Goal: Task Accomplishment & Management: Complete application form

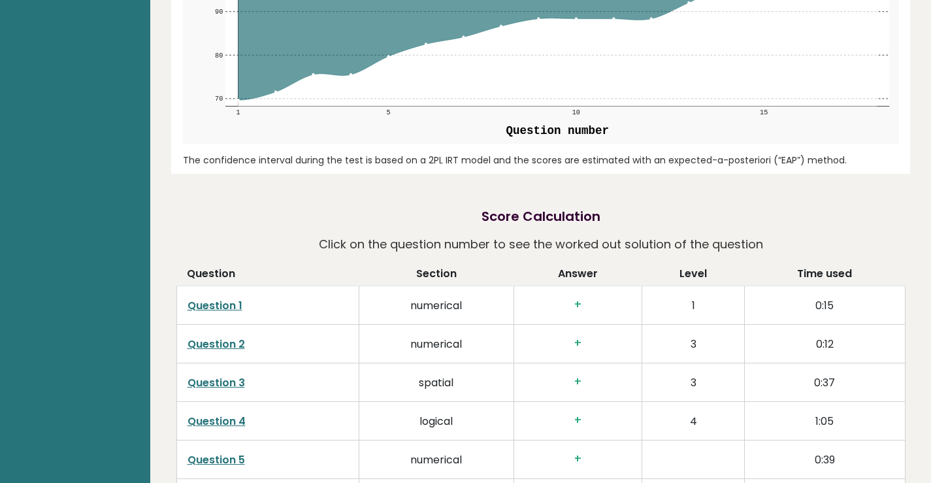
scroll to position [1699, 0]
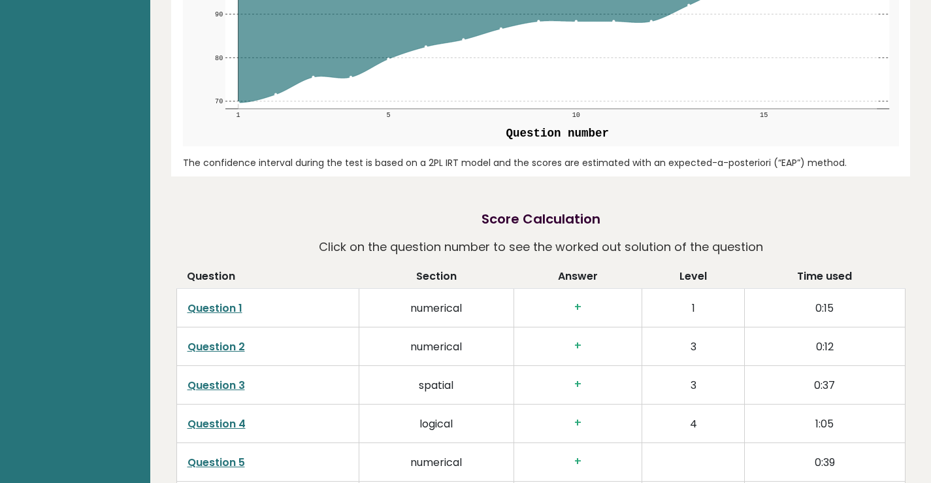
click at [217, 301] on link "Question 1" at bounding box center [215, 308] width 55 height 15
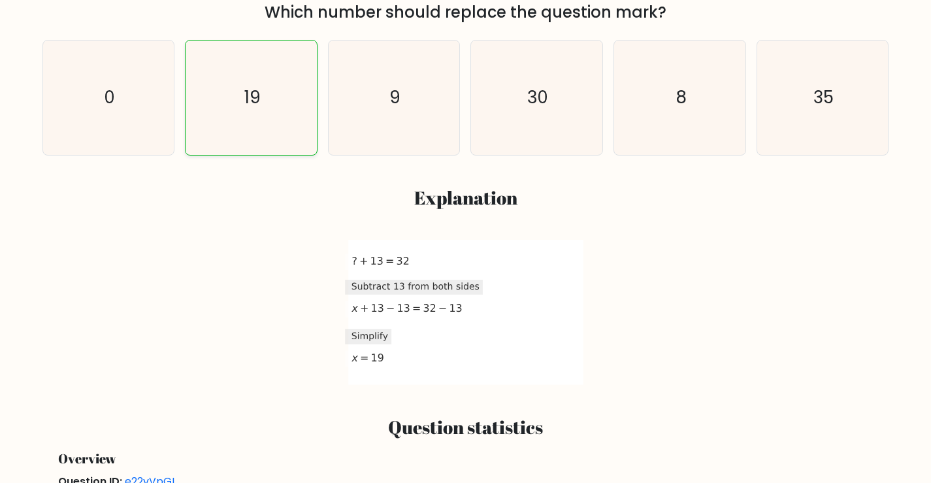
scroll to position [196, 0]
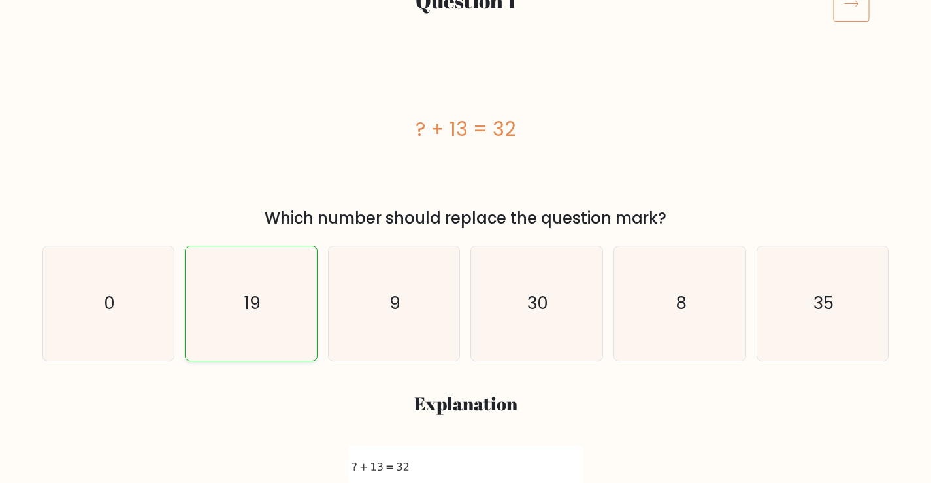
click at [268, 281] on icon "19" at bounding box center [251, 303] width 114 height 114
click at [466, 52] on input "b. 19" at bounding box center [466, 49] width 1 height 7
radio input "true"
click at [394, 297] on text "9" at bounding box center [394, 303] width 11 height 24
click at [466, 52] on input "c. 9" at bounding box center [466, 49] width 1 height 7
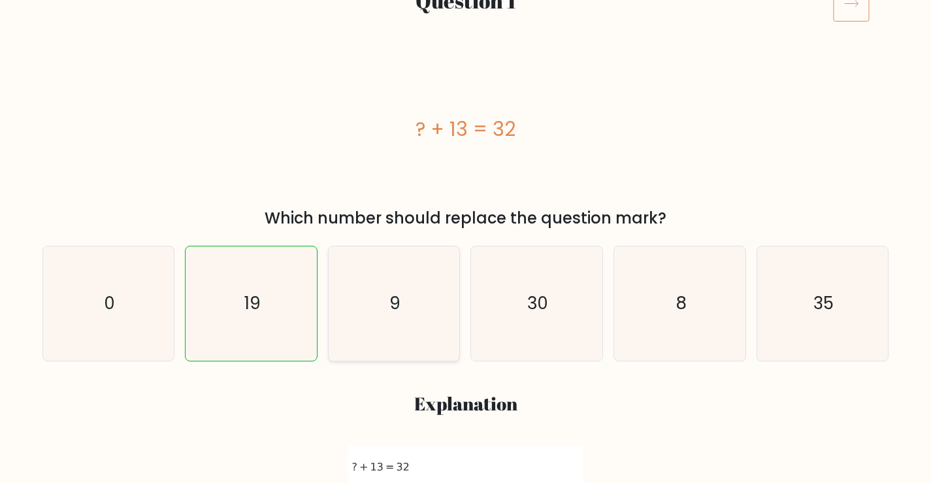
radio input "true"
click at [161, 298] on icon "0" at bounding box center [108, 303] width 114 height 114
click at [466, 52] on input "a. 0" at bounding box center [466, 49] width 1 height 7
radio input "true"
click at [324, 291] on div "c. 9" at bounding box center [394, 304] width 143 height 116
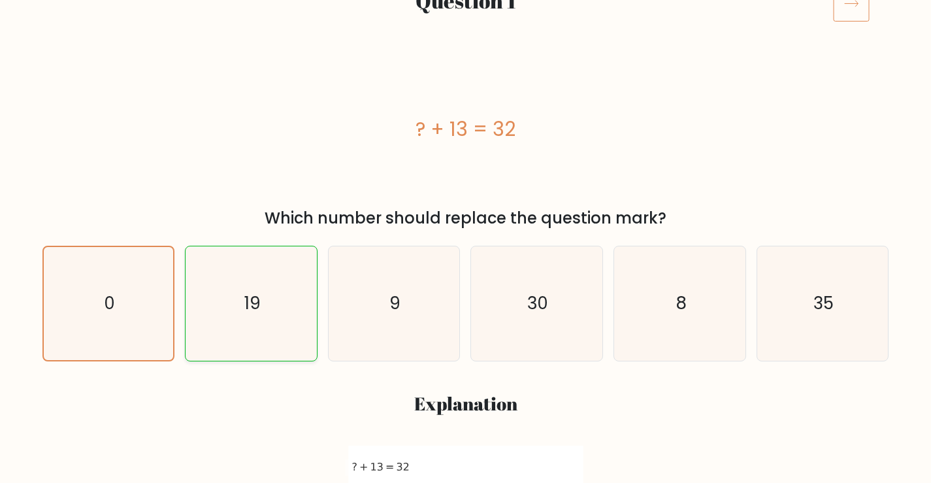
click at [254, 297] on text "19" at bounding box center [252, 303] width 16 height 24
click at [466, 52] on input "b. 19" at bounding box center [466, 49] width 1 height 7
radio input "true"
click at [540, 294] on text "30" at bounding box center [538, 303] width 21 height 24
click at [467, 52] on input "d. 30" at bounding box center [466, 49] width 1 height 7
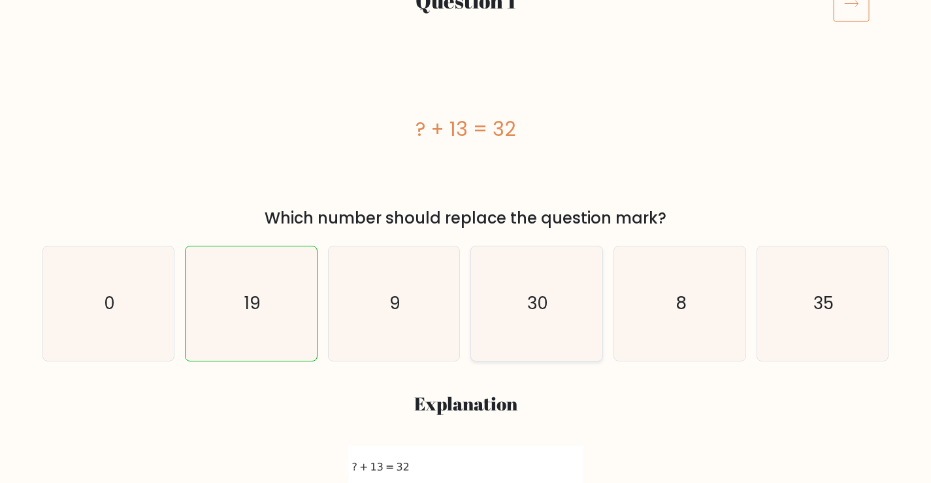
radio input "true"
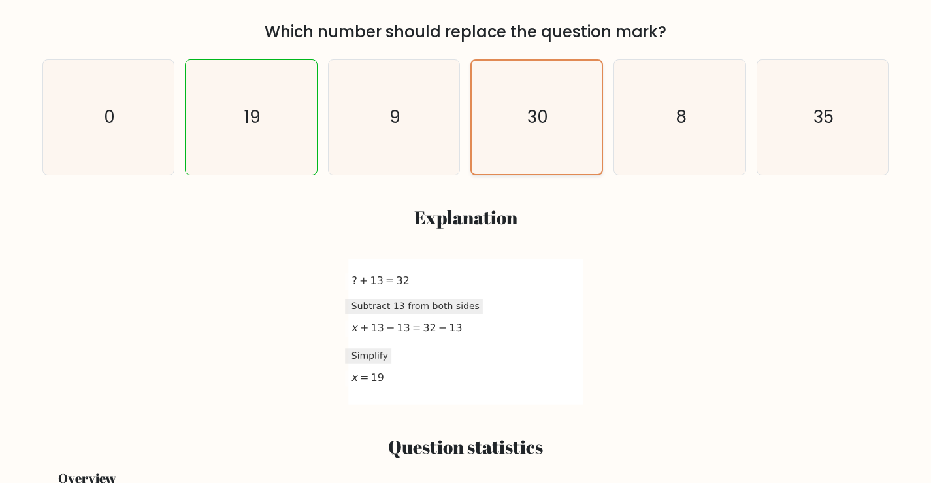
scroll to position [392, 0]
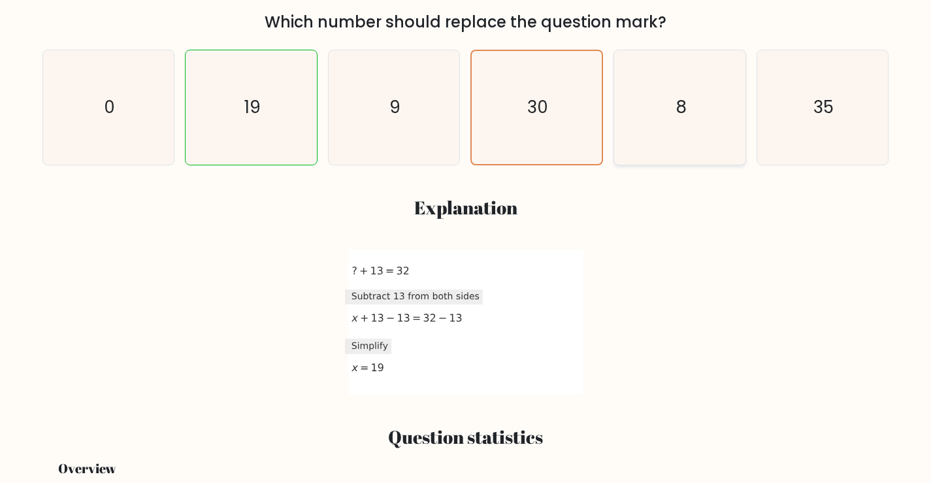
click at [653, 148] on icon "8" at bounding box center [680, 107] width 114 height 114
radio input "true"
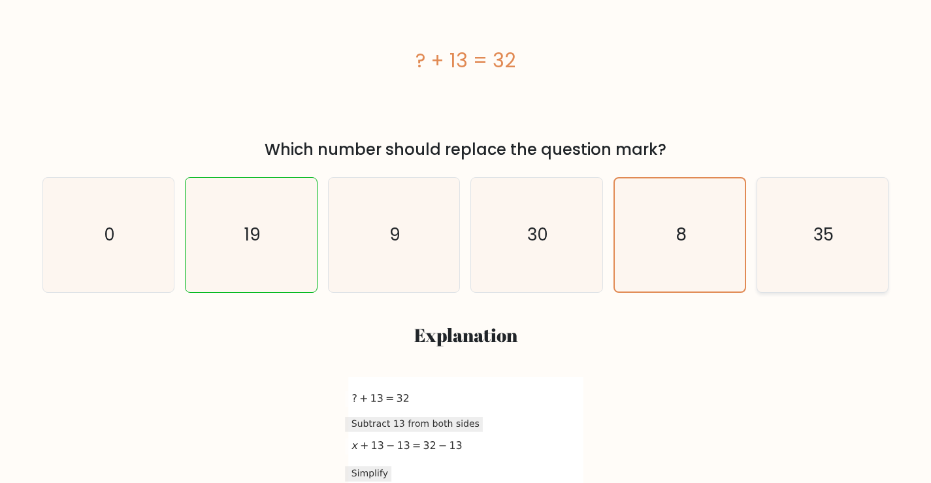
click at [812, 227] on icon "35" at bounding box center [823, 235] width 114 height 114
radio input "true"
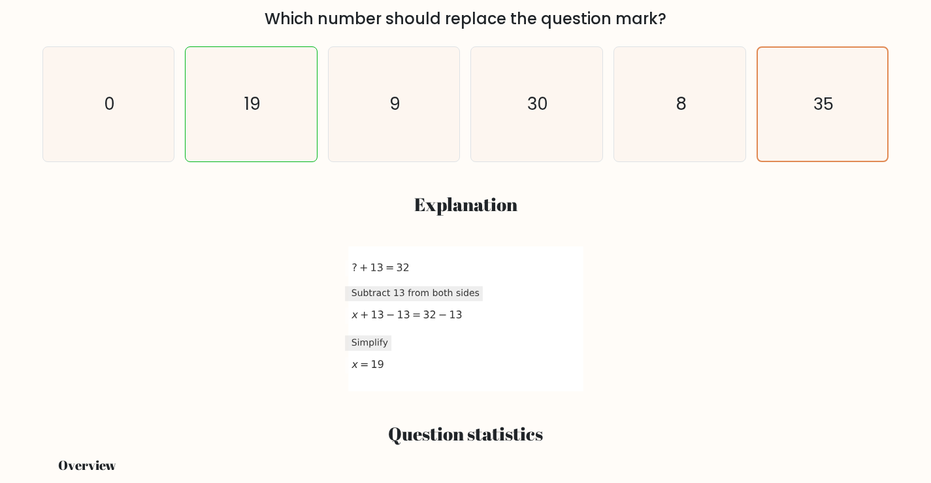
scroll to position [134, 0]
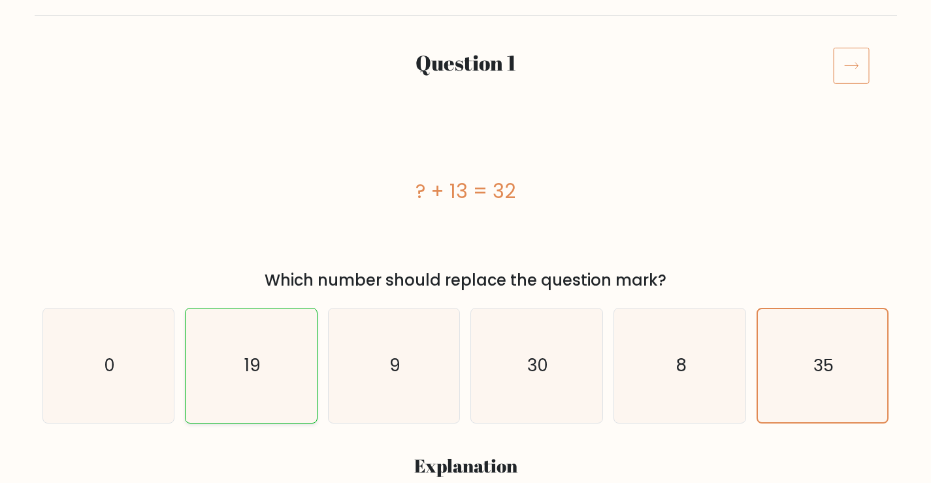
click at [258, 321] on icon "19" at bounding box center [251, 365] width 114 height 114
click at [466, 114] on input "b. 19" at bounding box center [466, 111] width 1 height 7
radio input "true"
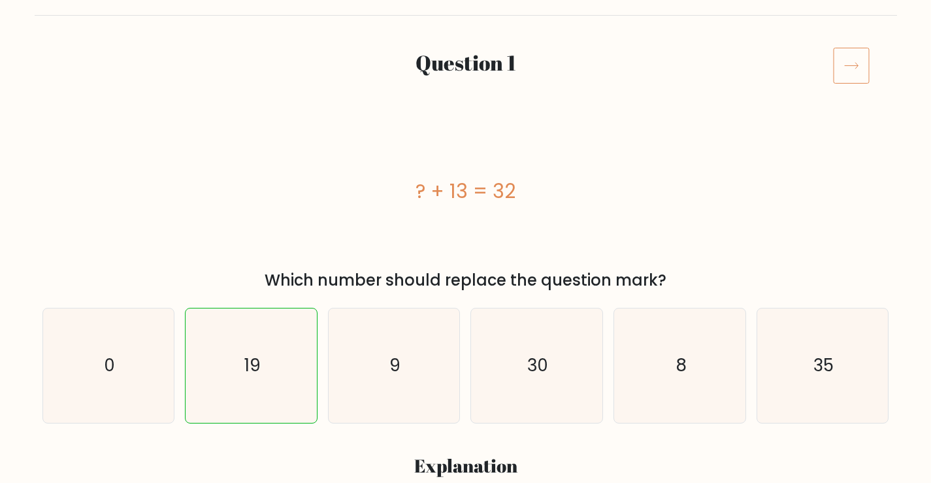
click at [843, 69] on icon at bounding box center [851, 65] width 37 height 37
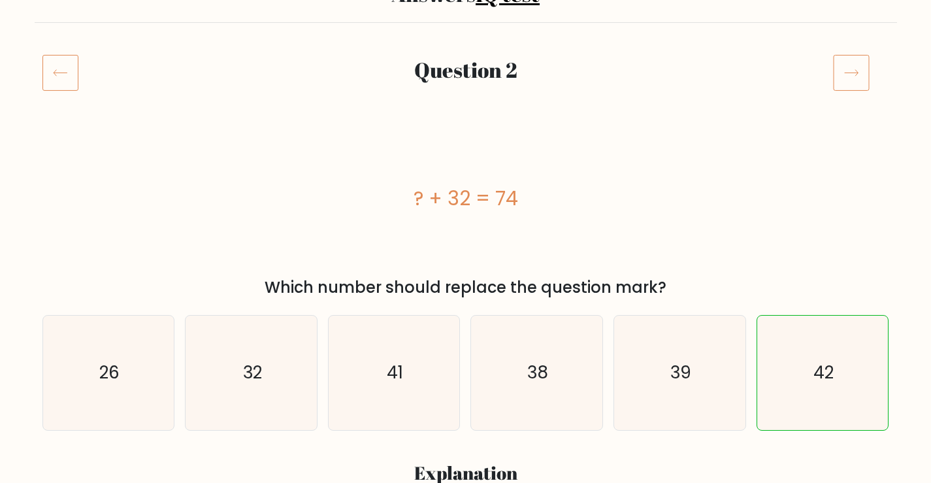
scroll to position [261, 0]
